Goal: Navigation & Orientation: Find specific page/section

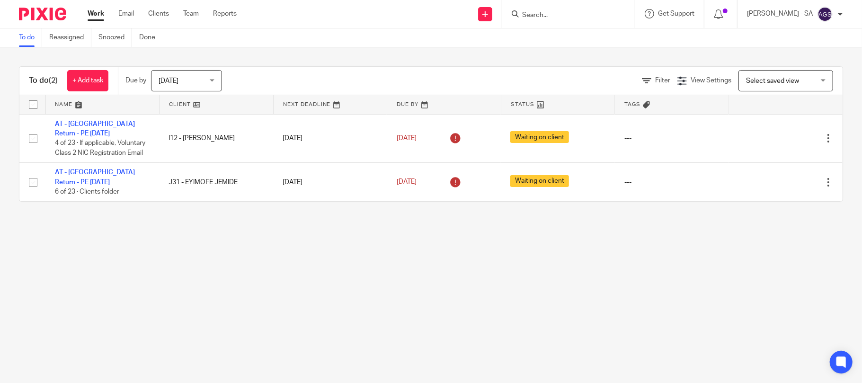
click at [211, 264] on main "To do Reassigned Snoozed Done To do (2) + Add task Due by [DATE] [DATE] [DATE] …" at bounding box center [431, 191] width 862 height 383
click at [297, 273] on main "To do Reassigned Snoozed Done To do (2) + Add task Due by [DATE] [DATE] [DATE] …" at bounding box center [431, 191] width 862 height 383
drag, startPoint x: 572, startPoint y: 227, endPoint x: 243, endPoint y: 72, distance: 363.8
click at [573, 221] on div "To do (2) + Add task Due by [DATE] [DATE] [DATE] [DATE] This week Next week Thi…" at bounding box center [431, 133] width 862 height 173
click at [200, 14] on ul "Work Email Clients Team Reports" at bounding box center [169, 13] width 163 height 9
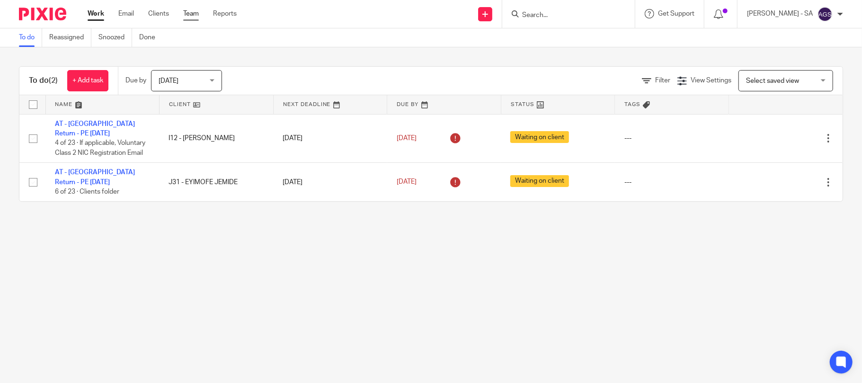
click at [194, 14] on link "Team" at bounding box center [191, 13] width 16 height 9
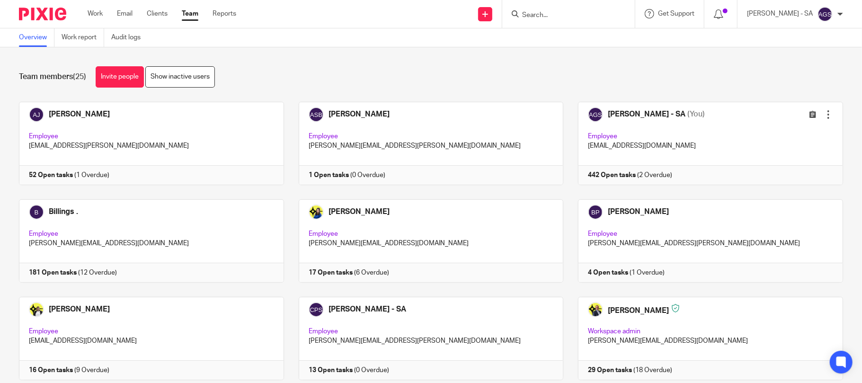
click at [355, 61] on div "Team members (25) Invite people Show inactive users Invite team members Add inv…" at bounding box center [431, 215] width 862 height 336
